Goal: Check status

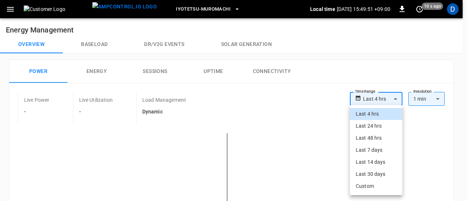
click at [384, 126] on li "Last 24 hrs" at bounding box center [376, 126] width 52 height 12
type input "**********"
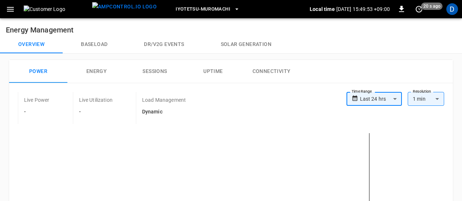
click at [384, 126] on div "**********" at bounding box center [231, 191] width 444 height 217
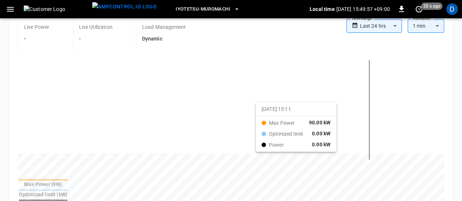
scroll to position [36, 0]
